Goal: Information Seeking & Learning: Compare options

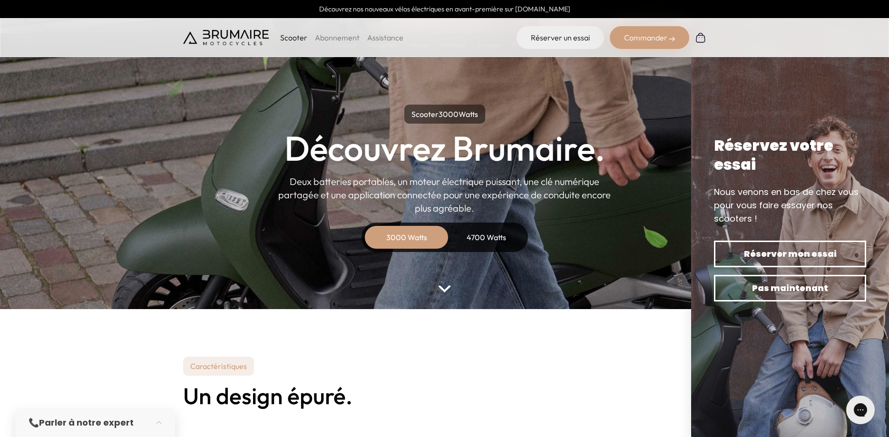
click at [490, 239] on div "4700 Watts" at bounding box center [487, 237] width 76 height 23
click at [441, 291] on img at bounding box center [444, 288] width 12 height 7
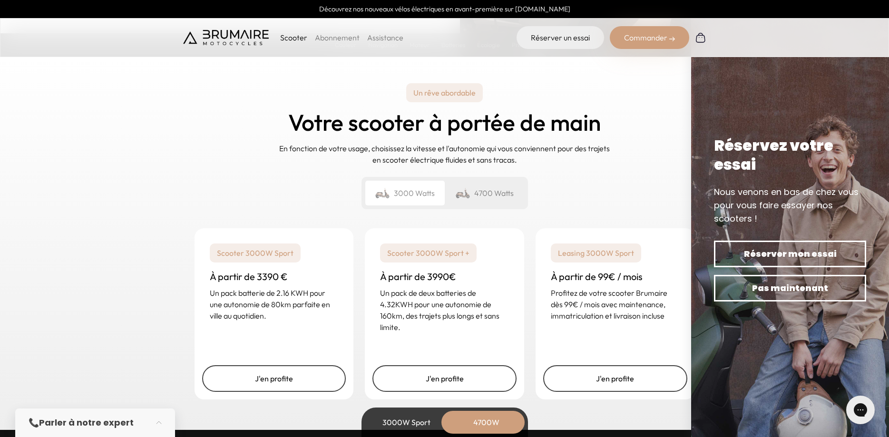
scroll to position [2348, 0]
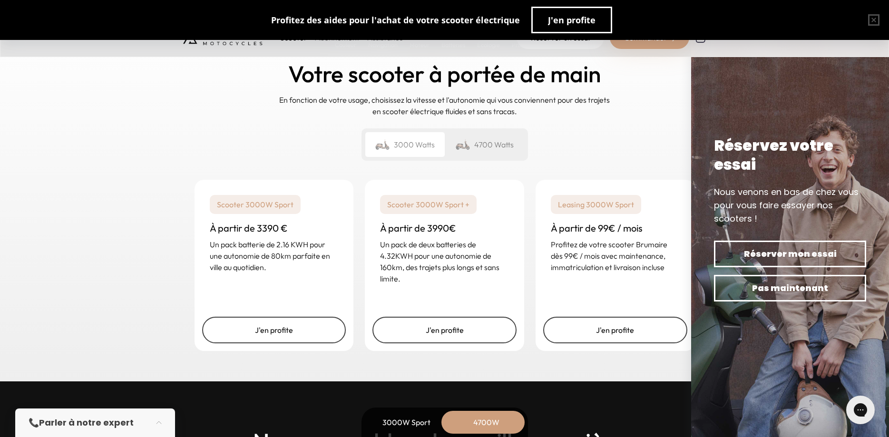
click at [503, 150] on div "4700 Watts" at bounding box center [484, 144] width 79 height 25
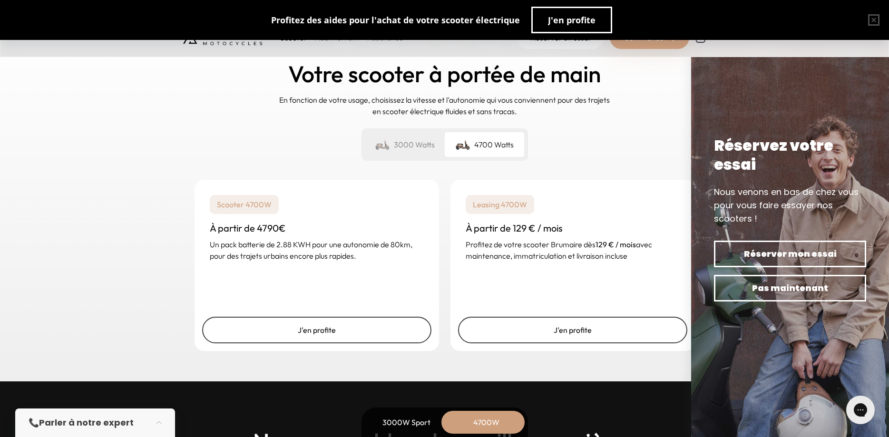
click at [424, 150] on div "3000 Watts" at bounding box center [404, 144] width 79 height 25
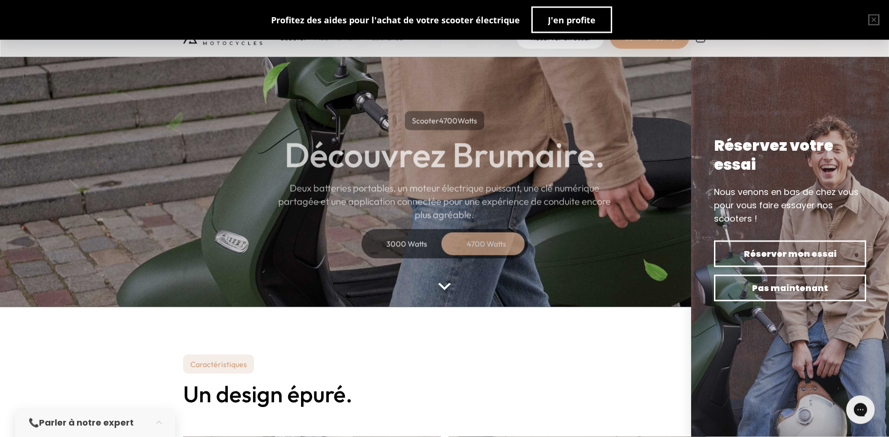
scroll to position [0, 0]
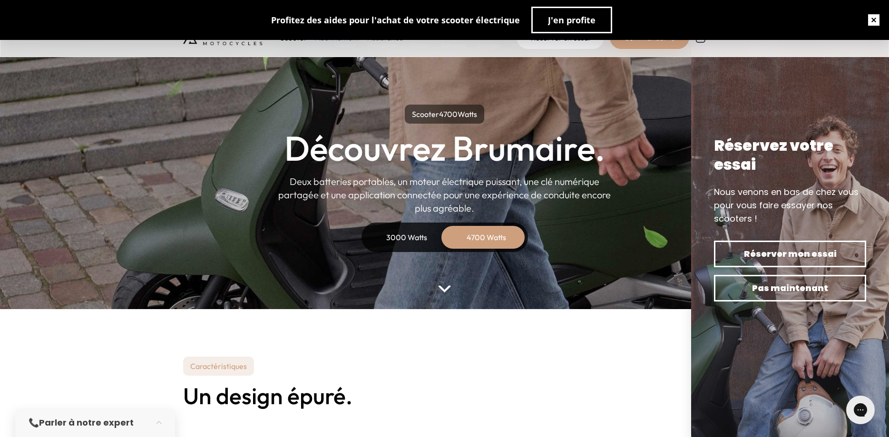
click at [877, 20] on button "button" at bounding box center [874, 20] width 30 height 30
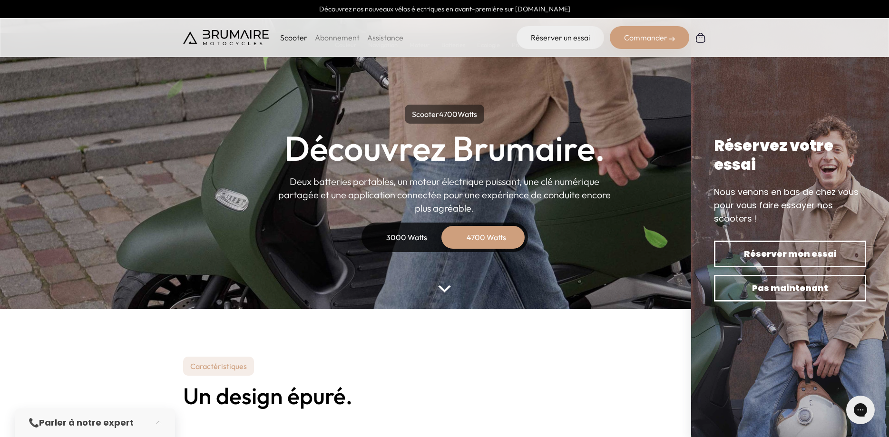
click at [289, 36] on p "Scooter" at bounding box center [293, 37] width 27 height 11
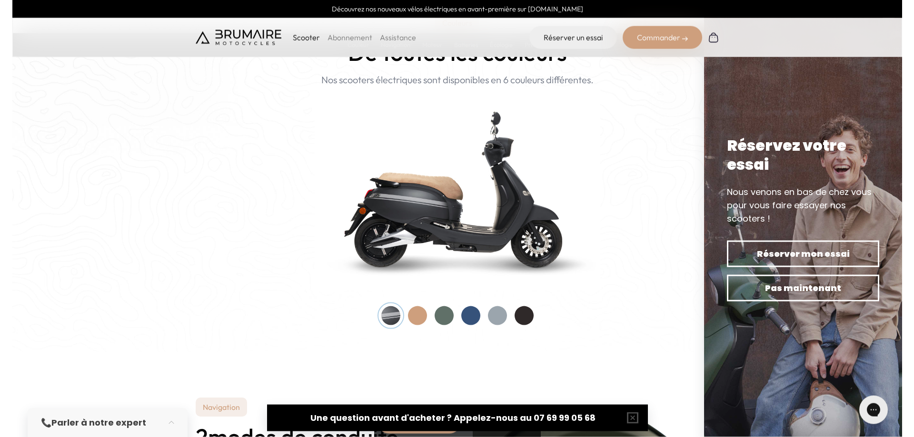
scroll to position [792, 0]
